Goal: Information Seeking & Learning: Learn about a topic

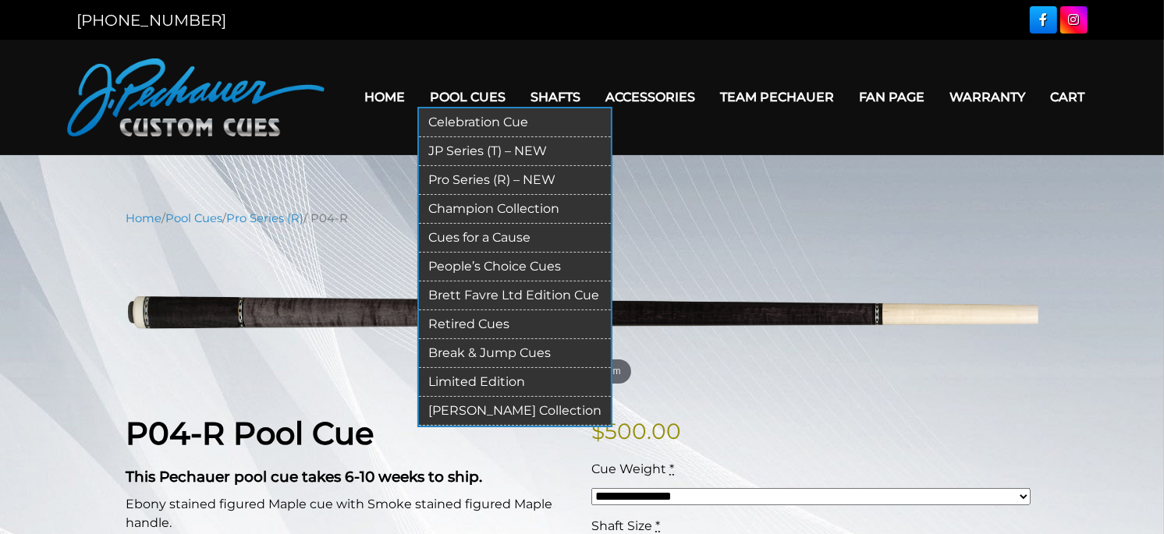
click at [463, 319] on link "Retired Cues" at bounding box center [515, 325] width 192 height 29
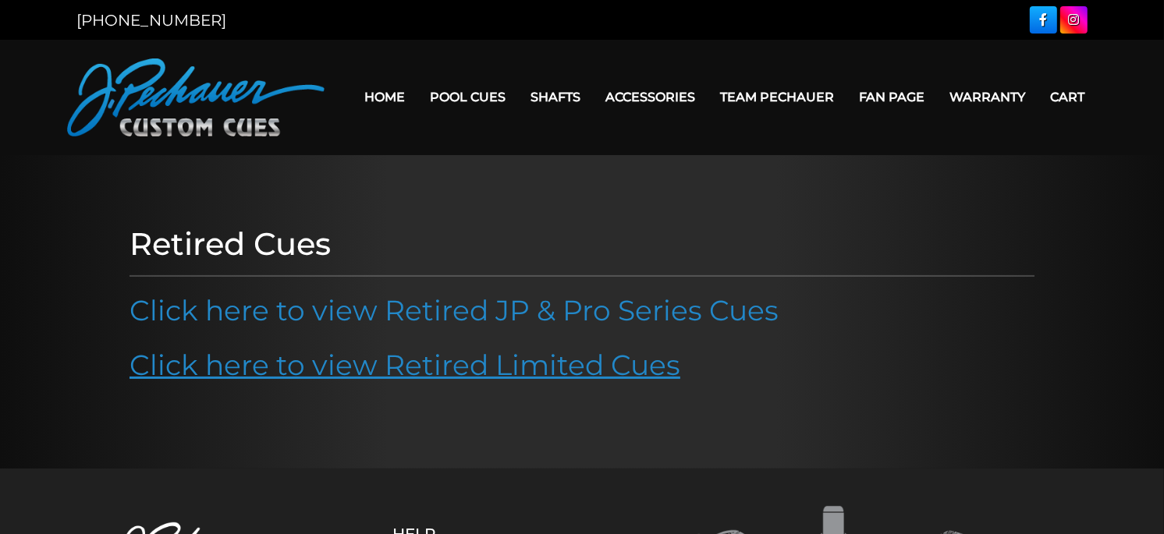
click at [438, 367] on link "Click here to view Retired Limited Cues" at bounding box center [405, 365] width 551 height 34
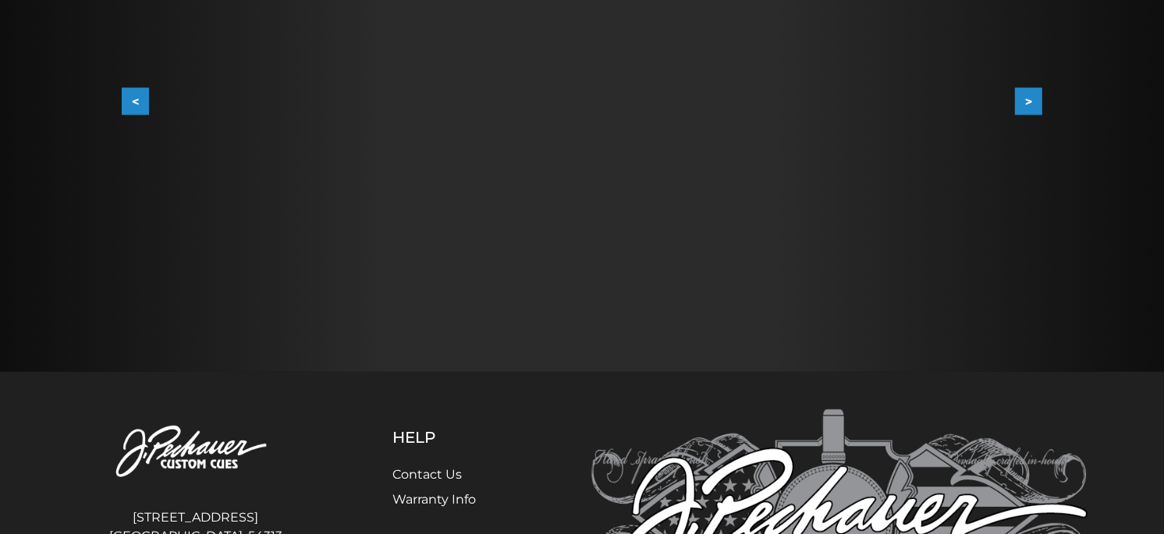
scroll to position [235, 0]
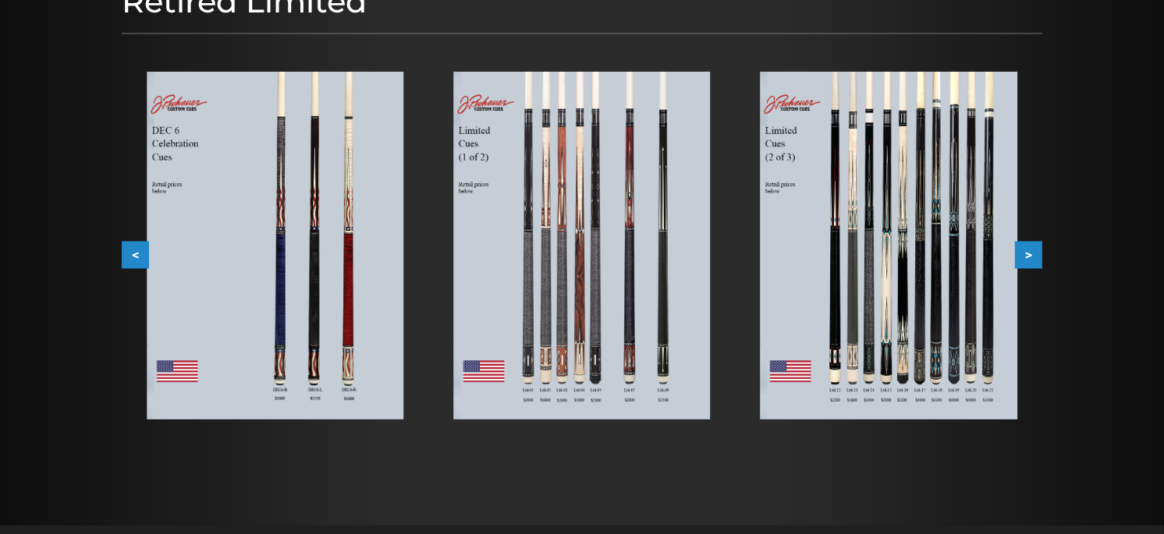
click at [1037, 252] on button ">" at bounding box center [1028, 254] width 27 height 27
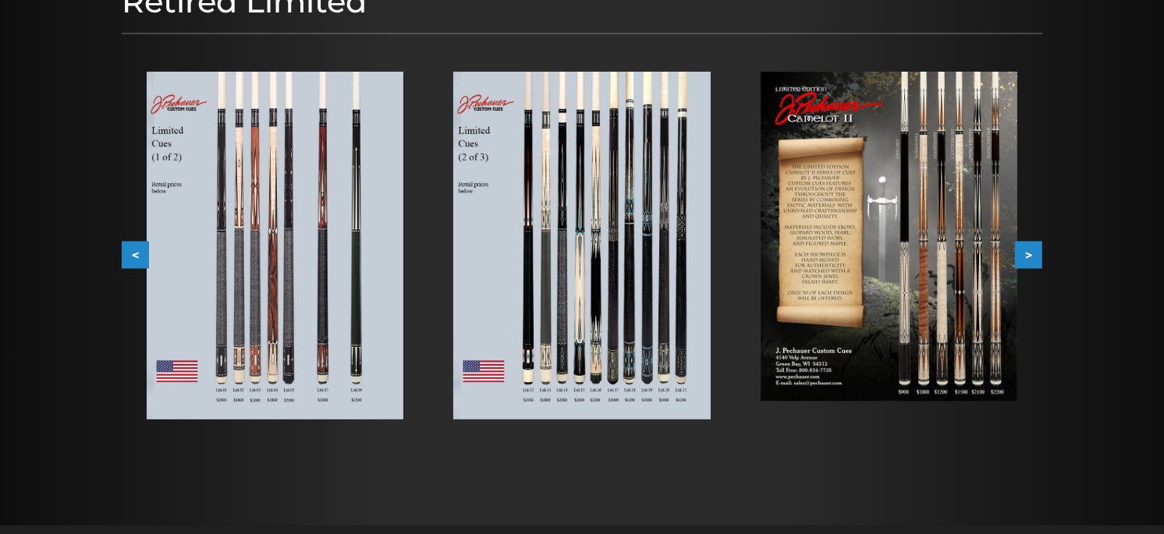
click at [1037, 252] on button ">" at bounding box center [1028, 254] width 27 height 27
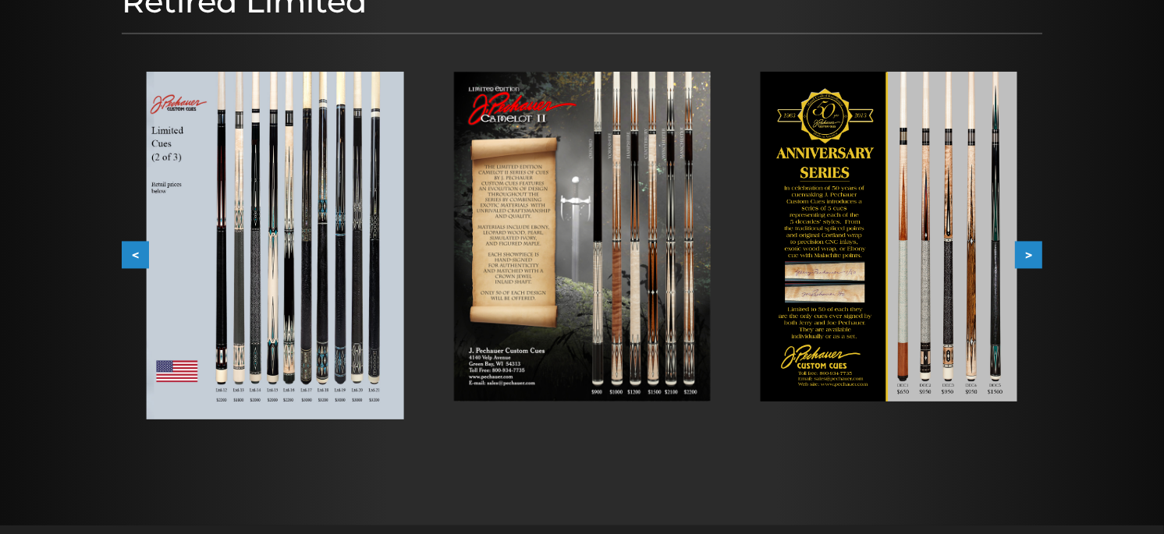
click at [1037, 252] on button ">" at bounding box center [1028, 254] width 27 height 27
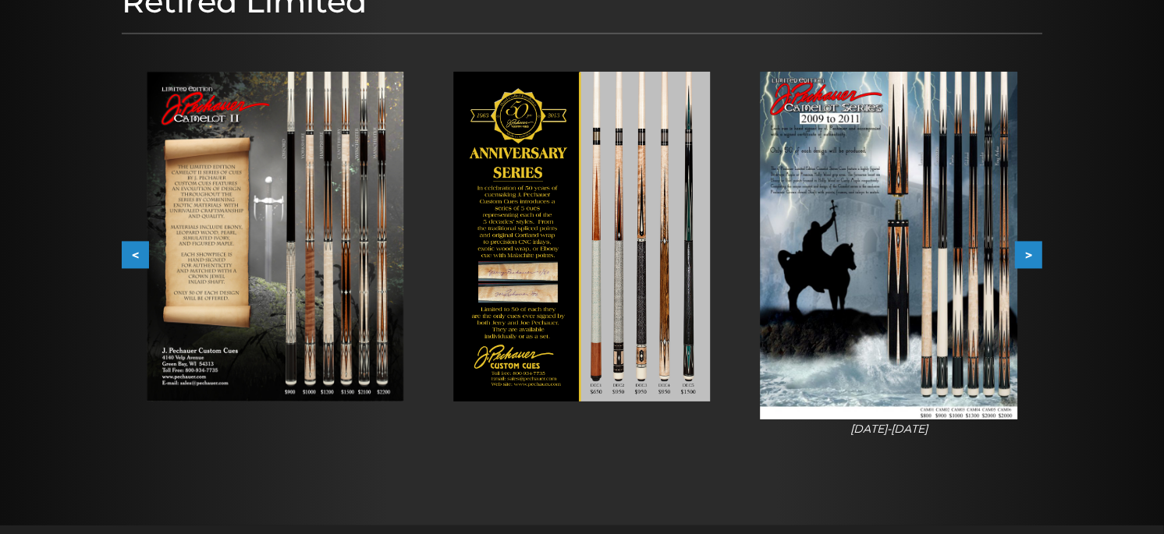
click at [1037, 252] on button ">" at bounding box center [1028, 254] width 27 height 27
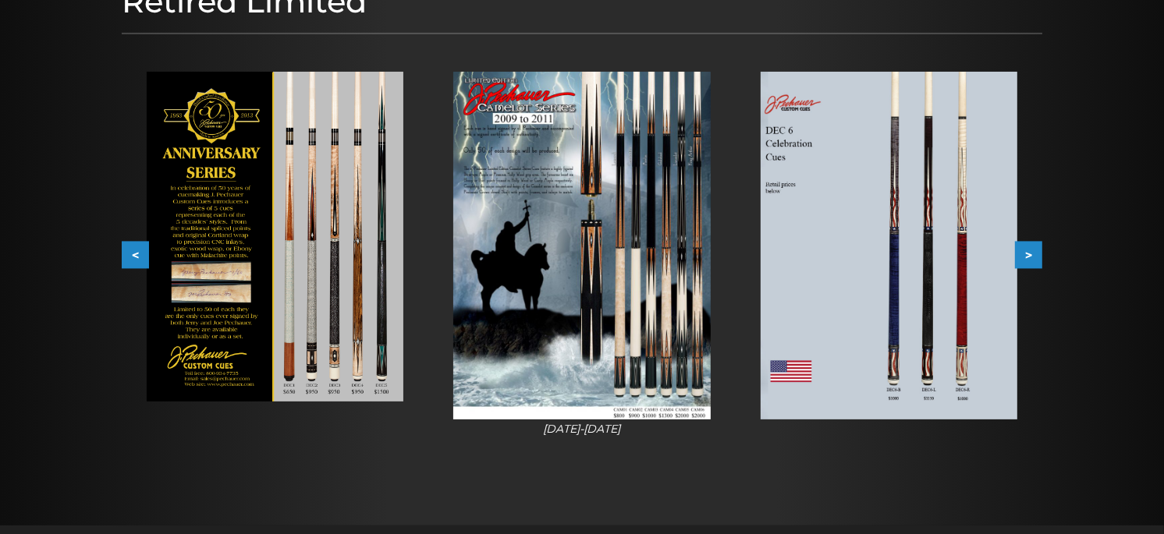
click at [1037, 252] on button ">" at bounding box center [1028, 254] width 27 height 27
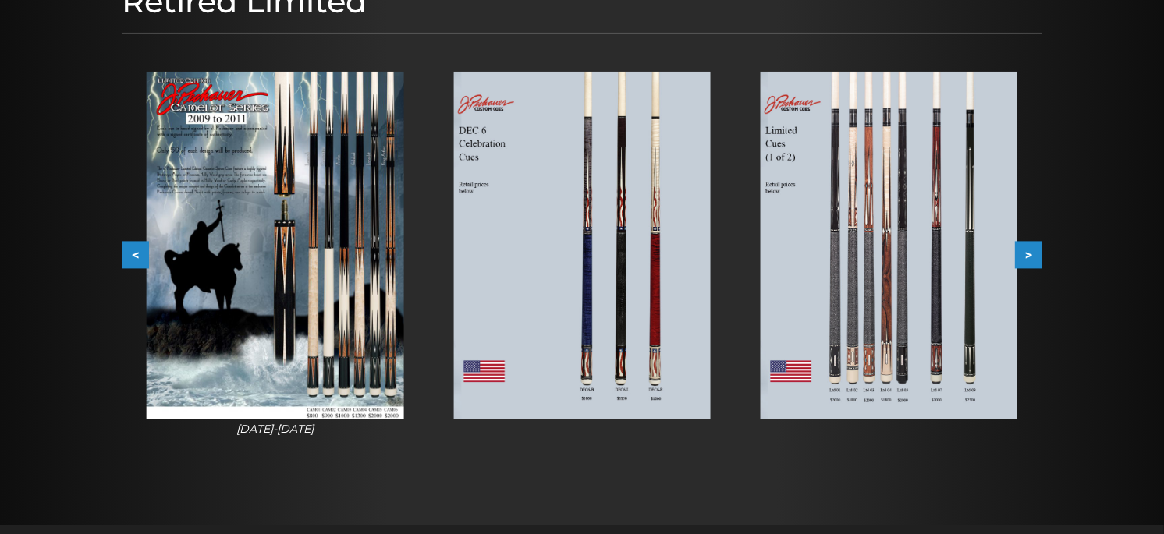
click at [1037, 252] on button ">" at bounding box center [1028, 254] width 27 height 27
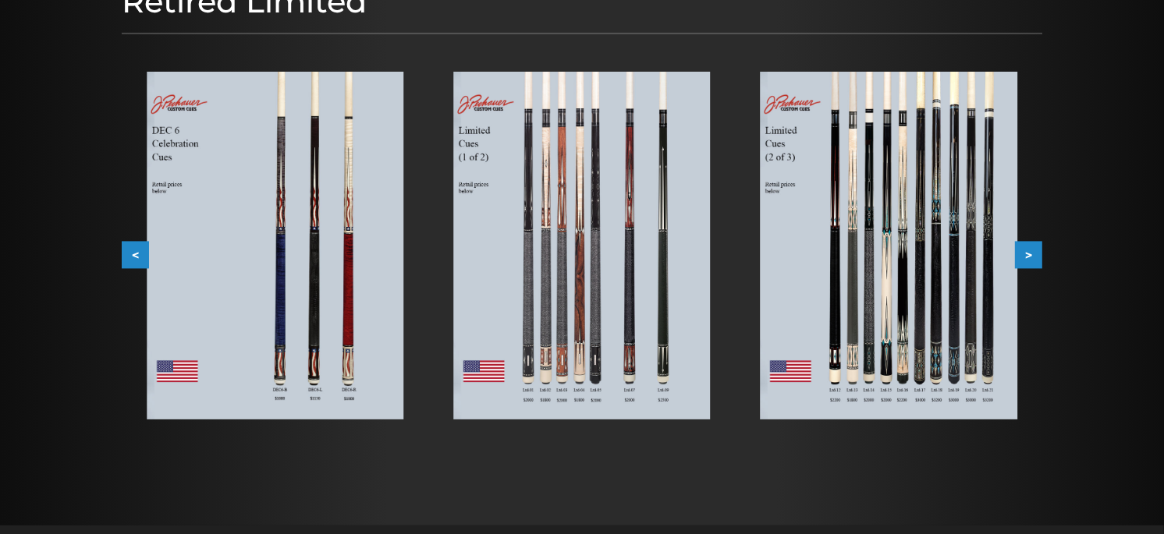
click at [1037, 253] on button ">" at bounding box center [1028, 254] width 27 height 27
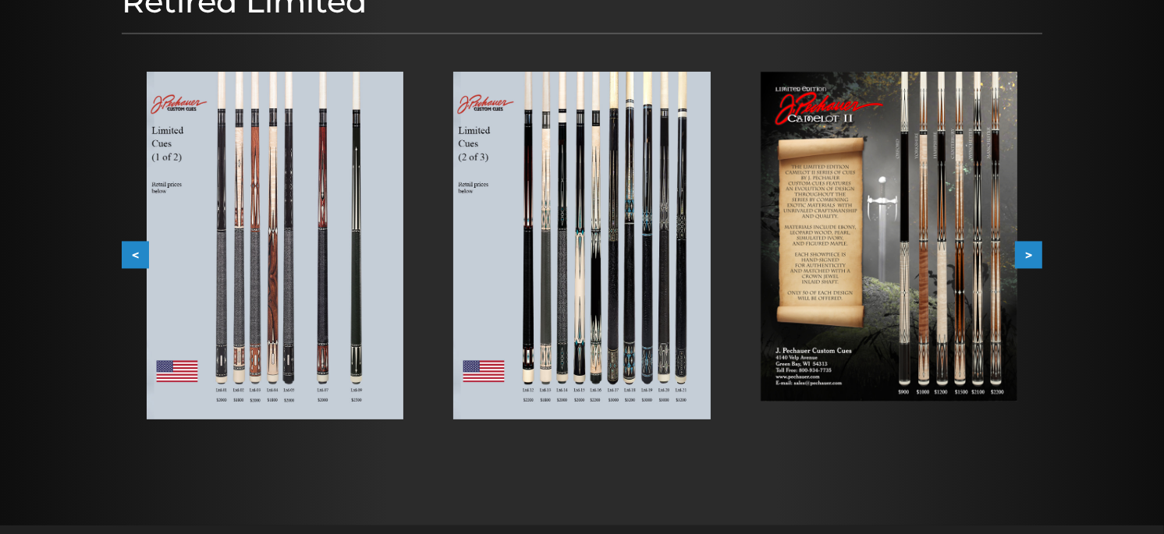
scroll to position [0, 0]
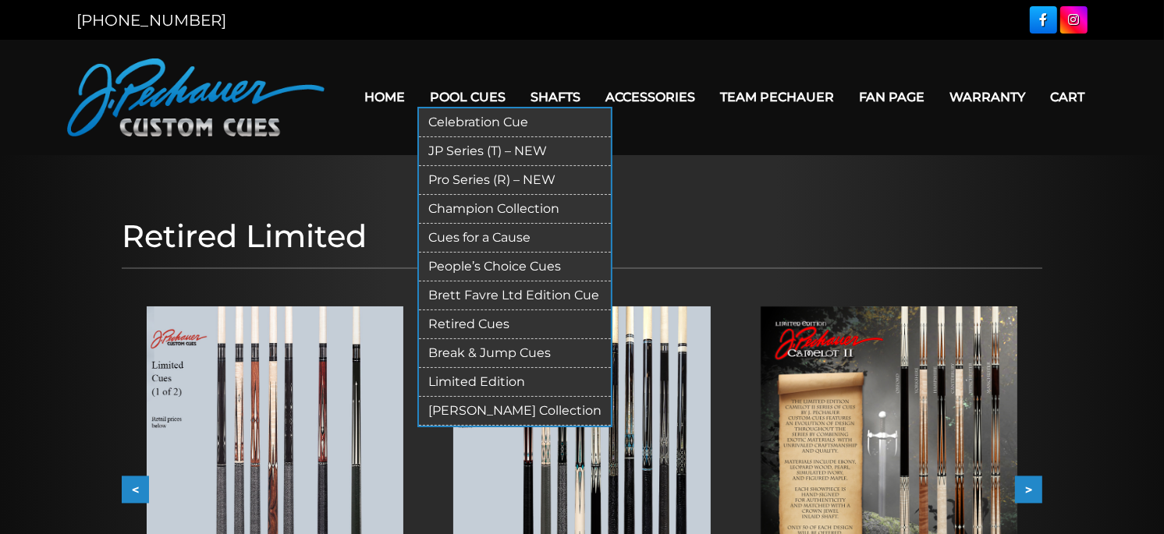
click at [473, 372] on link "Limited Edition" at bounding box center [515, 382] width 192 height 29
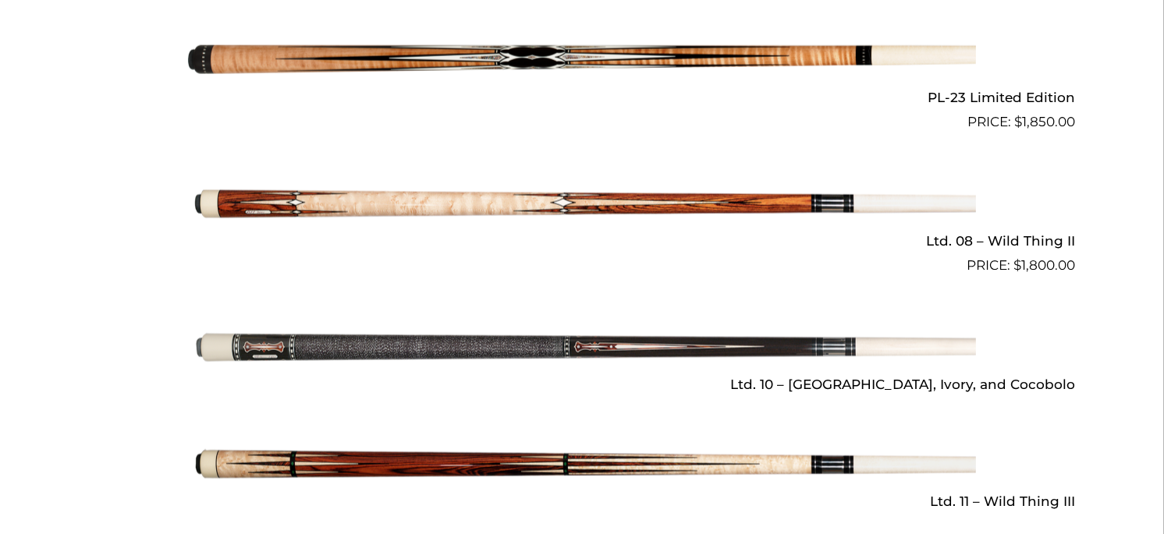
scroll to position [2416, 0]
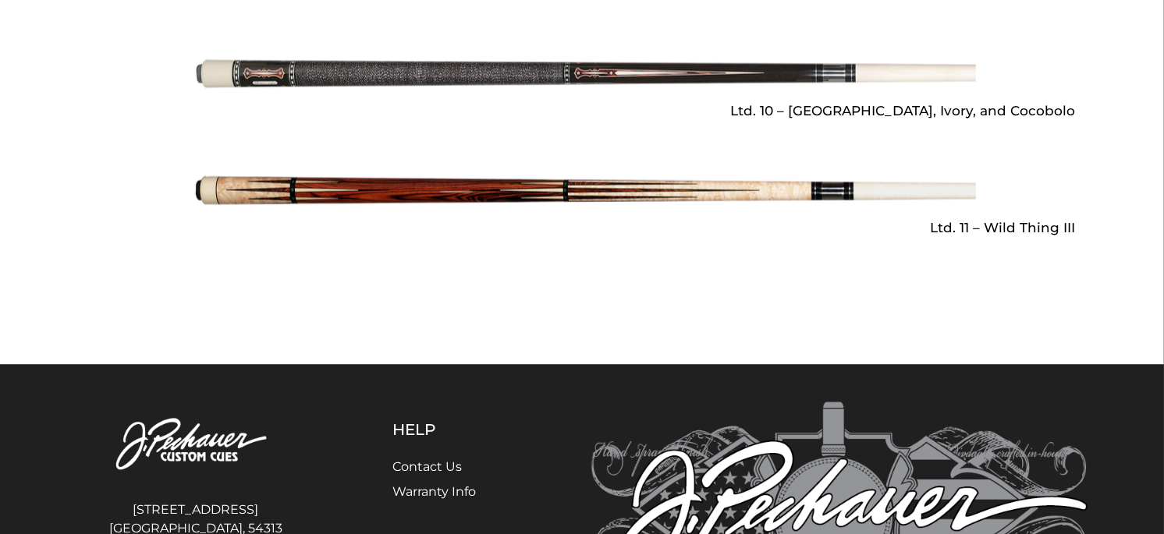
click at [513, 170] on img at bounding box center [582, 191] width 788 height 131
